Goal: Use online tool/utility: Utilize a website feature to perform a specific function

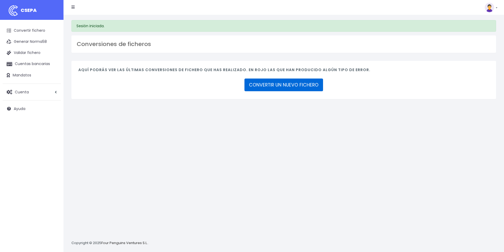
click at [297, 88] on link "CONVERTIR UN NUEVO FICHERO" at bounding box center [284, 85] width 79 height 13
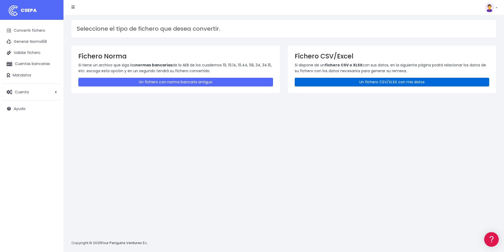
click at [344, 86] on link "Un fichero CSV/XLSX con mis datos" at bounding box center [392, 82] width 195 height 9
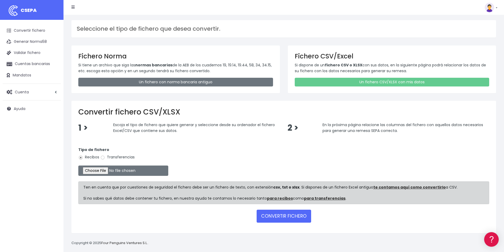
click at [112, 157] on label "Transferencias" at bounding box center [117, 158] width 34 height 6
click at [105, 157] on input "Transferencias" at bounding box center [102, 157] width 5 height 5
radio input "true"
click at [116, 171] on input "file" at bounding box center [123, 171] width 90 height 10
type input "C:\fakepath\Fichero pagos 30.09.2025 elidalbo spain nominas.csv"
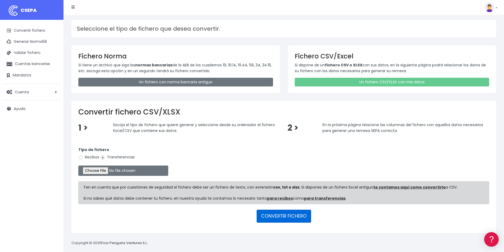
click at [286, 216] on button "CONVERTIR FICHERO" at bounding box center [284, 216] width 55 height 13
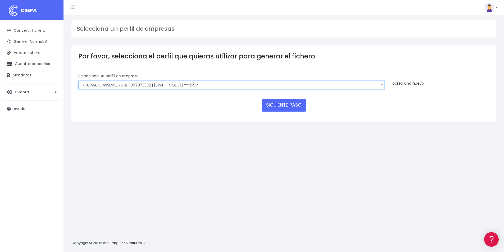
click at [128, 85] on select "RIUDAVETS ASSESSORS SL | B07873532 | [SWIFT_CODE] | ***[GEOGRAPHIC_DATA] | B579…" at bounding box center [231, 85] width 306 height 9
select select "272"
click at [78, 81] on select "RIUDAVETS ASSESSORS SL | B07873532 | [SWIFT_CODE] | ***[GEOGRAPHIC_DATA] | B579…" at bounding box center [231, 85] width 306 height 9
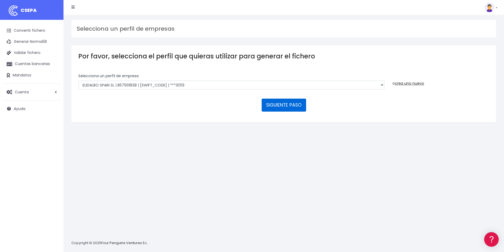
click at [290, 110] on button "SIGUIENTE PASO" at bounding box center [284, 105] width 44 height 13
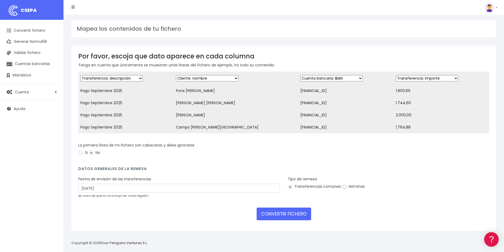
click at [343, 190] on input "Nóminas" at bounding box center [344, 187] width 5 height 5
radio input "true"
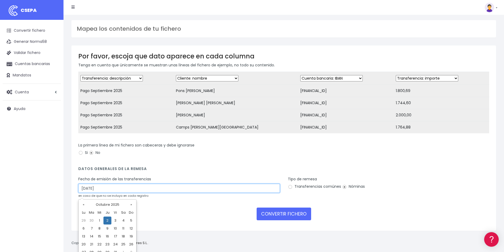
click at [117, 193] on input "02/10/2025" at bounding box center [179, 188] width 202 height 9
click at [90, 221] on td "30" at bounding box center [92, 221] width 8 height 8
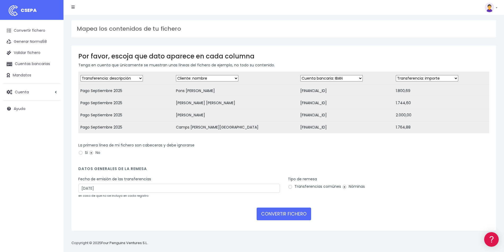
type input "30/09/2025"
click at [294, 220] on button "CONVERTIR FICHERO" at bounding box center [284, 214] width 55 height 13
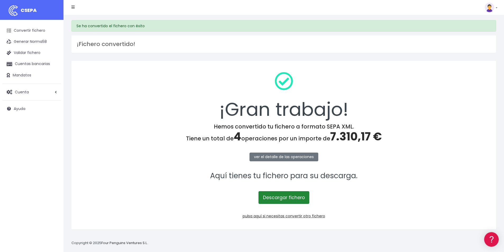
click at [295, 200] on link "Descargar fichero" at bounding box center [284, 197] width 51 height 13
